Goal: Check status: Check status

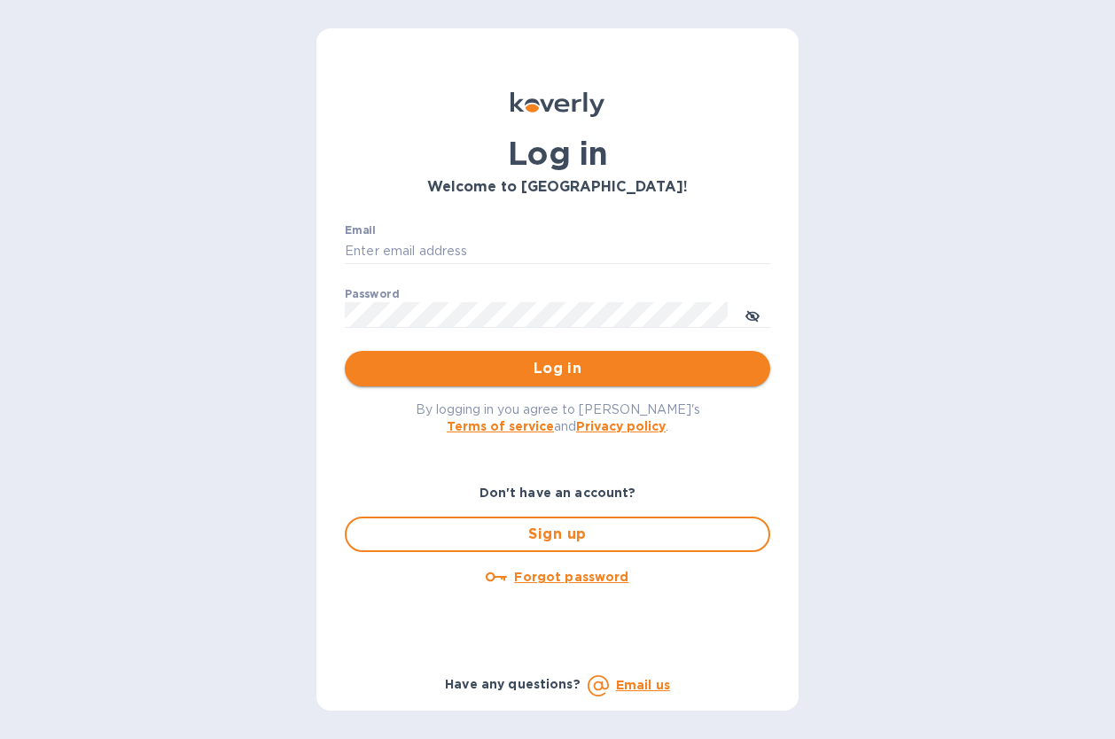
type input "info@apwineimports.com"
click at [381, 376] on span "Log in" at bounding box center [557, 368] width 397 height 21
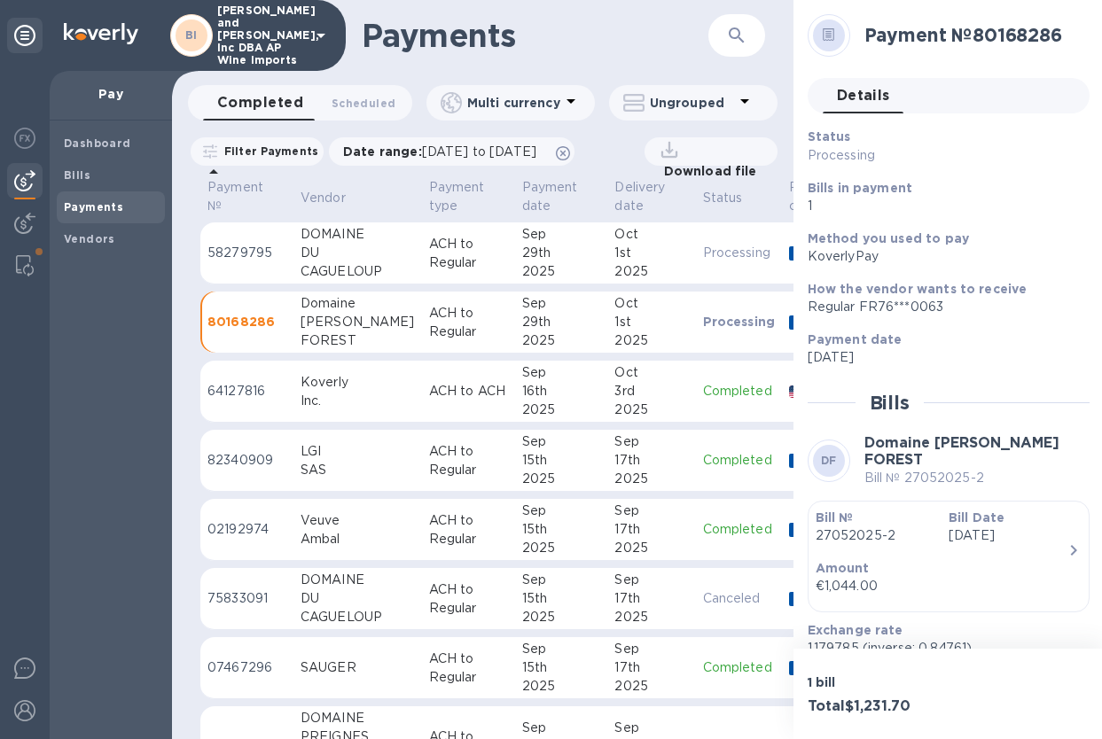
click at [947, 587] on div "€1,044.00" at bounding box center [942, 586] width 252 height 19
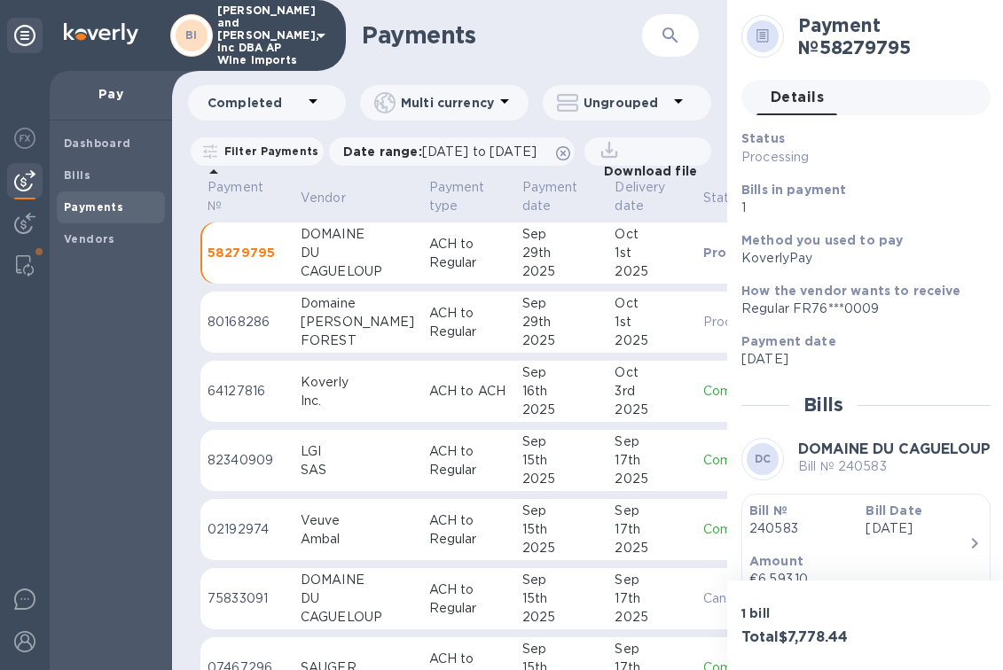
click at [824, 527] on p "240583" at bounding box center [800, 529] width 102 height 19
